Goal: Navigation & Orientation: Find specific page/section

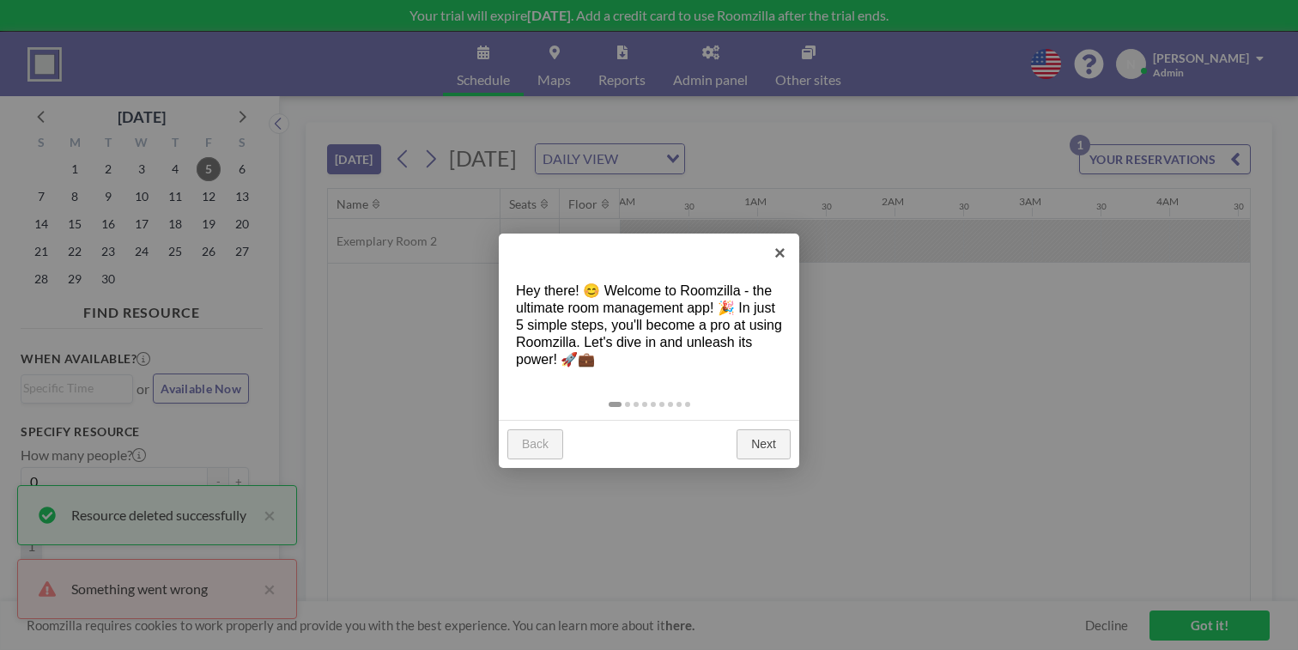
scroll to position [0, 1674]
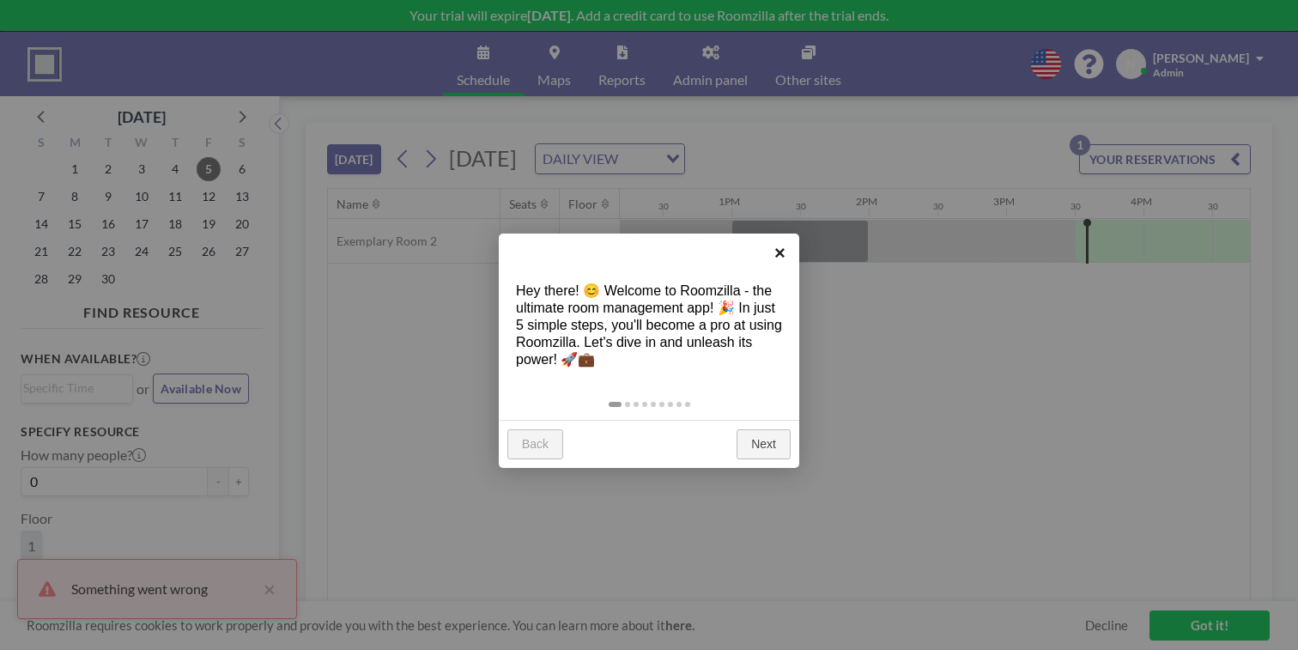
click at [773, 259] on link "×" at bounding box center [780, 253] width 39 height 39
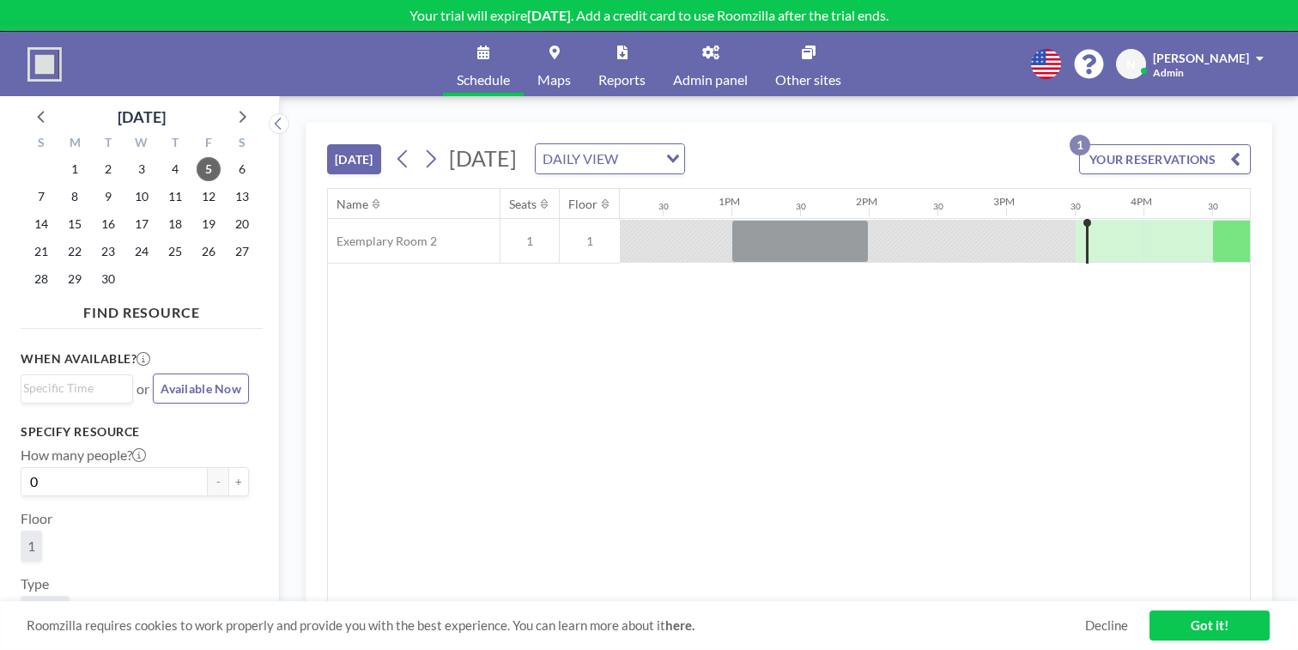
click at [690, 49] on link "Admin panel" at bounding box center [710, 64] width 102 height 64
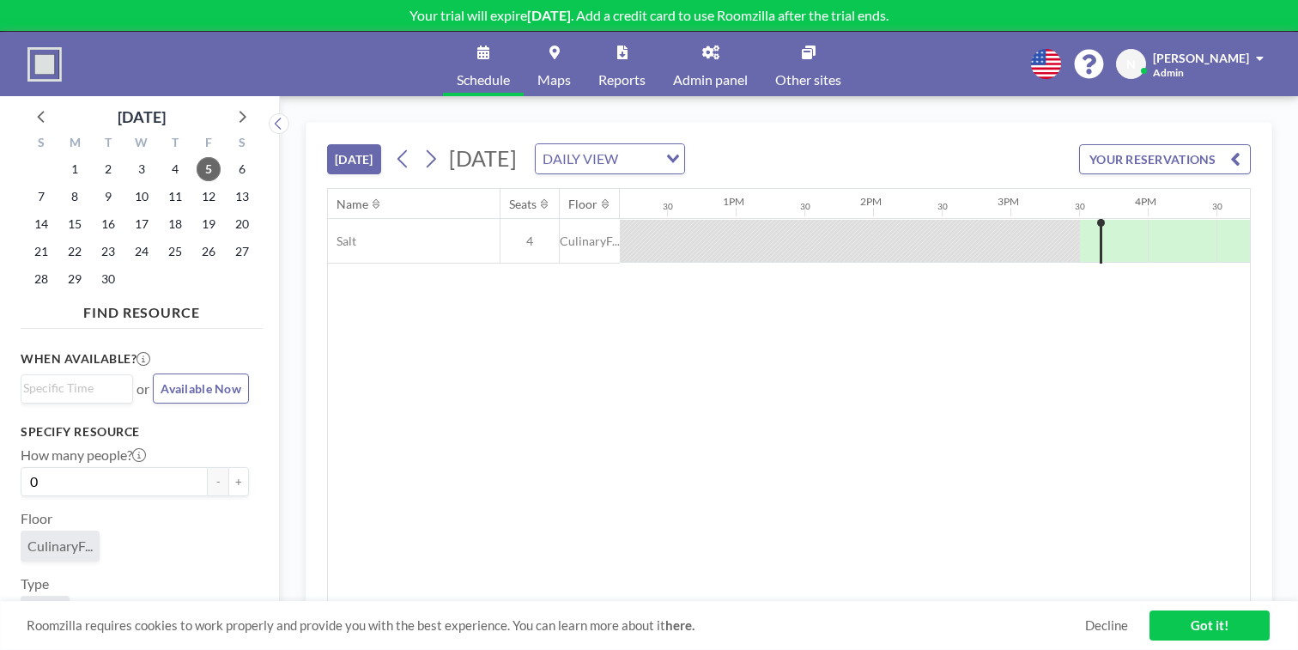
scroll to position [0, 1674]
click at [696, 52] on link "Admin panel" at bounding box center [710, 64] width 102 height 64
click at [708, 51] on link "Admin panel" at bounding box center [710, 64] width 102 height 64
